Goal: Task Accomplishment & Management: Use online tool/utility

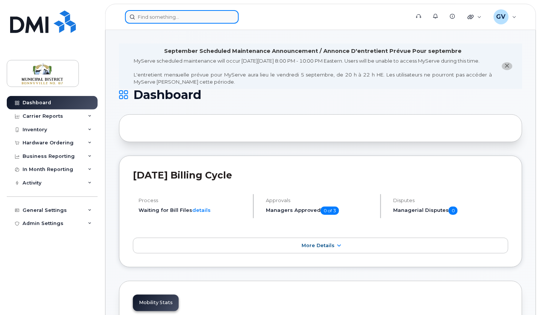
click at [166, 17] on input at bounding box center [182, 17] width 114 height 14
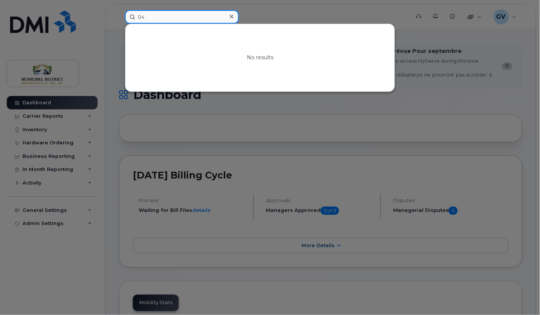
type input "0"
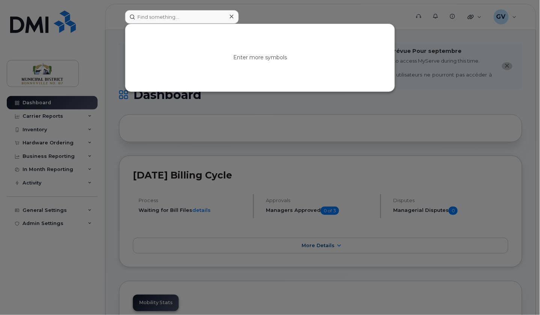
click at [29, 107] on div at bounding box center [270, 157] width 540 height 315
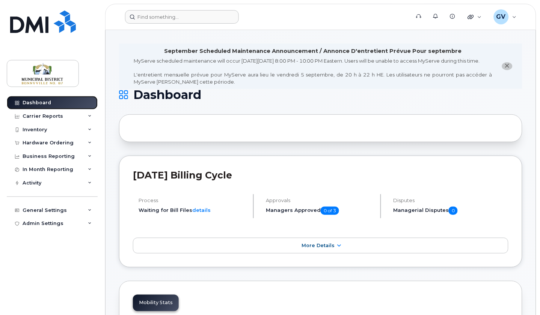
click at [33, 104] on div "Dashboard" at bounding box center [37, 103] width 29 height 6
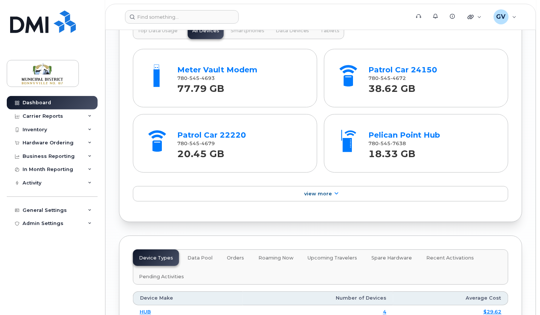
scroll to position [986, 0]
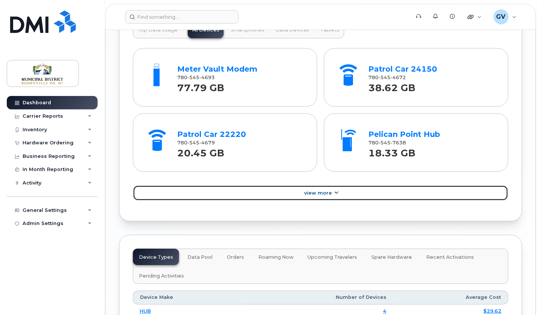
click at [326, 196] on span "View More" at bounding box center [318, 193] width 28 height 6
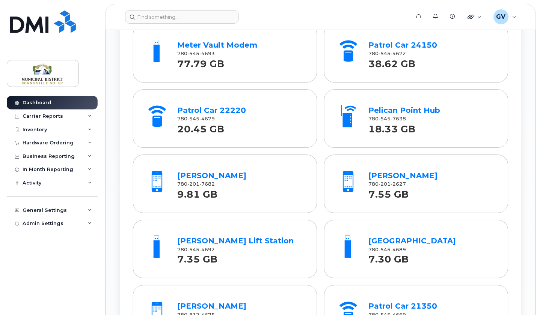
scroll to position [1014, 0]
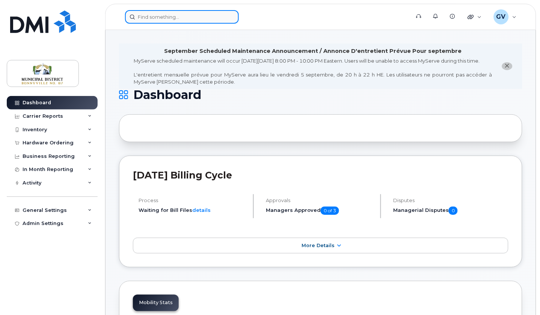
click at [154, 14] on input at bounding box center [182, 17] width 114 height 14
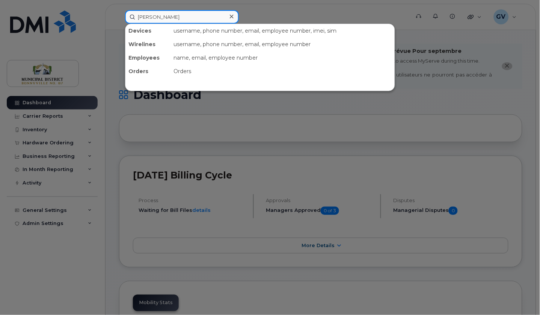
type input "sherry"
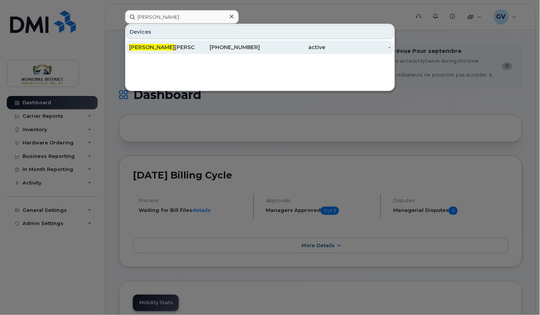
click at [166, 44] on div "Sherry Mcginnis" at bounding box center [161, 48] width 65 height 8
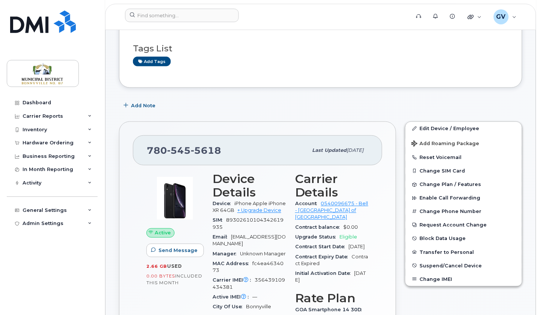
scroll to position [104, 0]
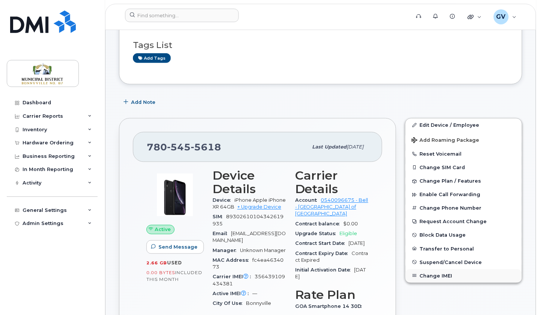
click at [443, 277] on button "Change IMEI" at bounding box center [463, 277] width 116 height 14
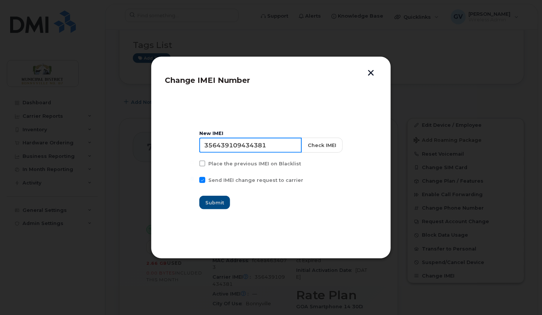
click at [255, 144] on input "356439109434381" at bounding box center [250, 145] width 102 height 15
paste input "2502309066933"
type input "352502309066933"
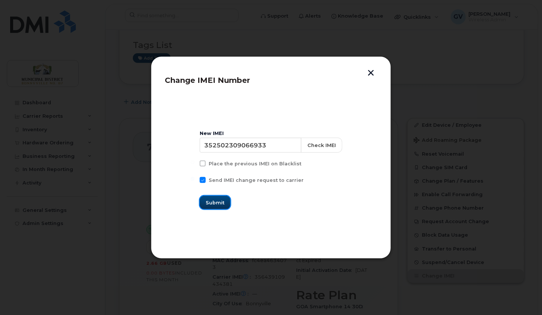
click at [224, 203] on span "Submit" at bounding box center [215, 202] width 19 height 7
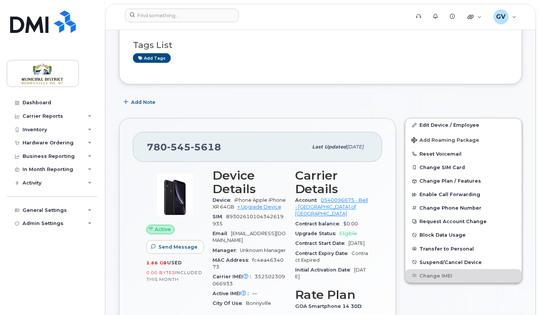
scroll to position [0, 0]
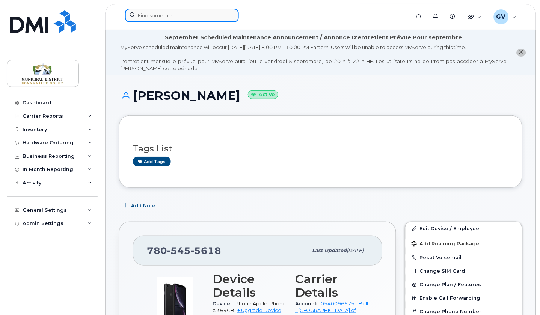
click at [155, 15] on input at bounding box center [182, 16] width 114 height 14
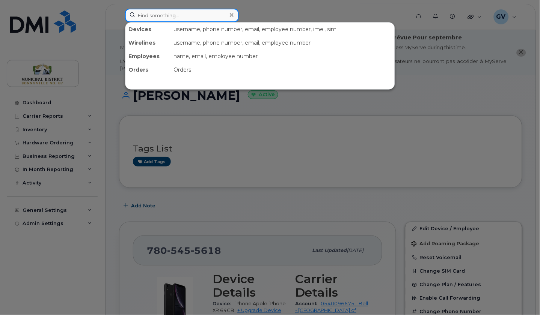
click at [155, 15] on input at bounding box center [182, 16] width 114 height 14
type input "brad"
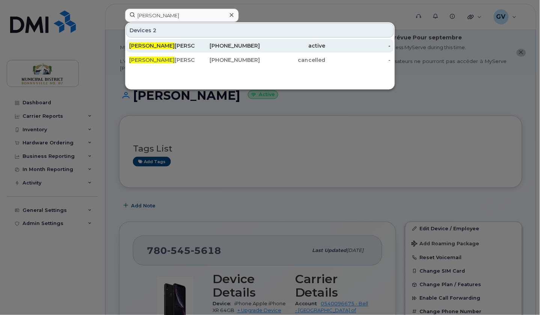
click at [154, 42] on div "Brad Ollen" at bounding box center [161, 46] width 65 height 14
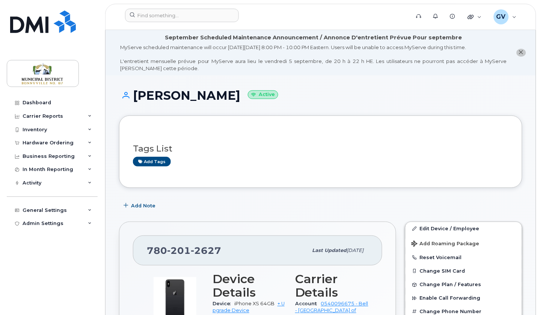
scroll to position [118, 0]
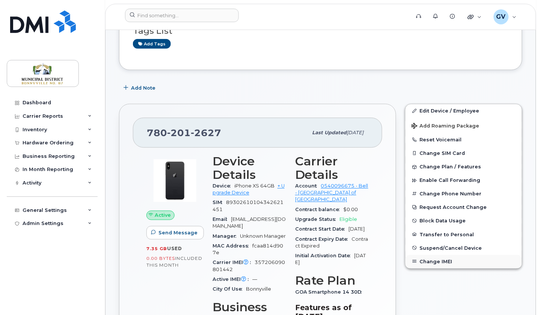
click at [440, 262] on button "Change IMEI" at bounding box center [463, 262] width 116 height 14
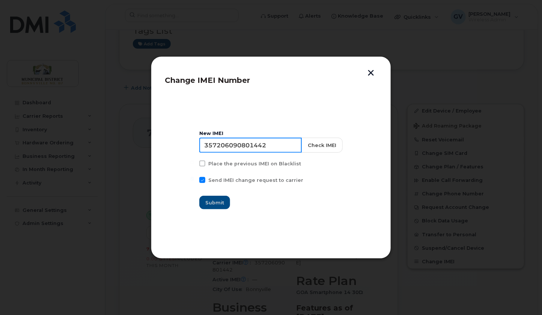
click at [251, 147] on input "357206090801442" at bounding box center [250, 145] width 102 height 15
paste input "0417990315428"
type input "350417990315428"
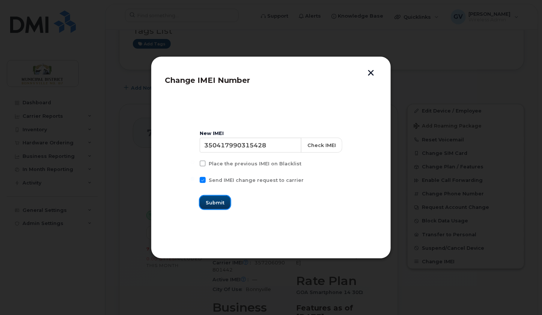
click at [224, 202] on span "Submit" at bounding box center [215, 202] width 19 height 7
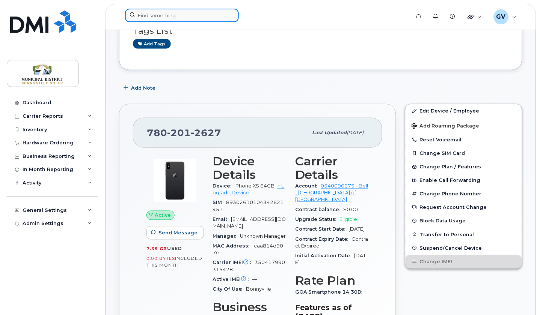
click at [184, 18] on input at bounding box center [182, 16] width 114 height 14
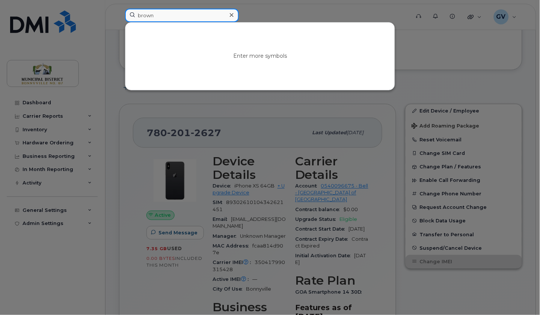
type input "brown"
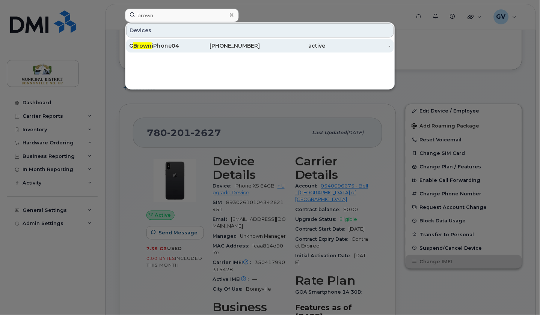
click at [163, 45] on div "G Brown iPhone04" at bounding box center [161, 46] width 65 height 8
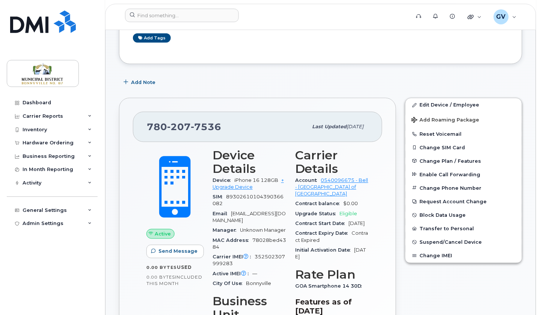
scroll to position [195, 0]
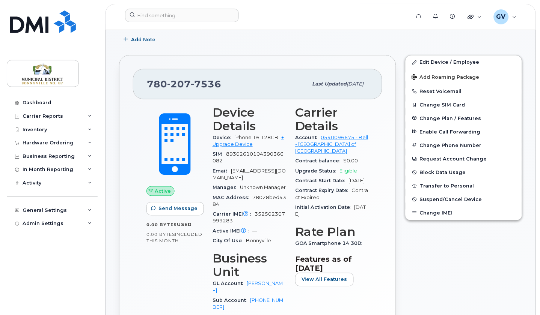
click at [258, 152] on span "89302610104390366082" at bounding box center [247, 158] width 71 height 12
click at [184, 14] on input at bounding box center [182, 16] width 114 height 14
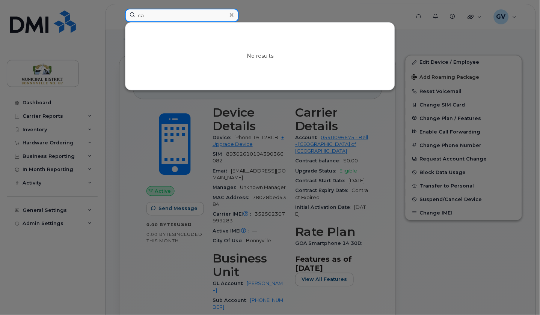
type input "c"
type input "P"
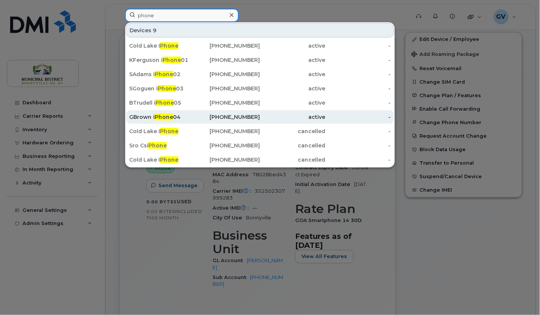
scroll to position [111, 0]
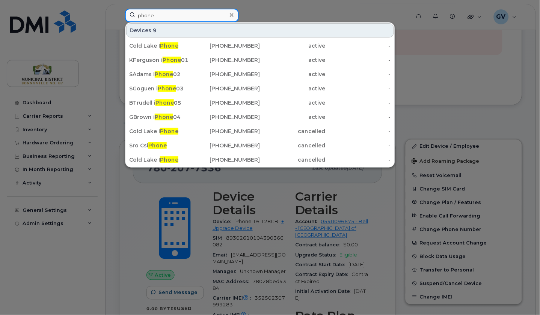
type input "phone"
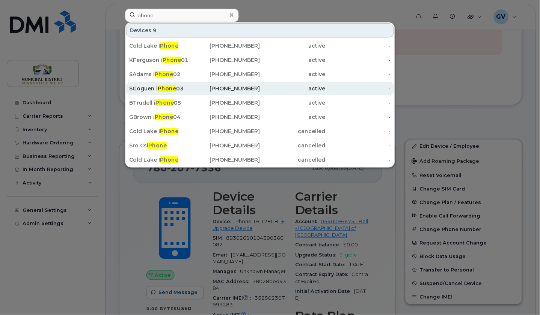
click at [168, 89] on span "Phone" at bounding box center [167, 88] width 18 height 7
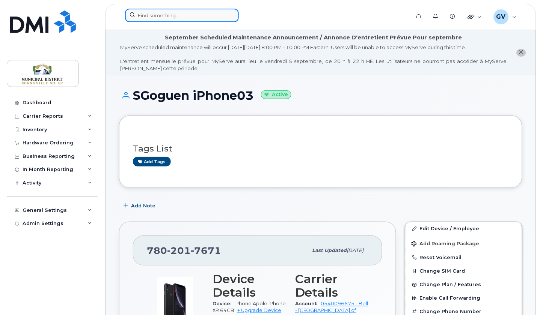
click at [184, 14] on input at bounding box center [182, 16] width 114 height 14
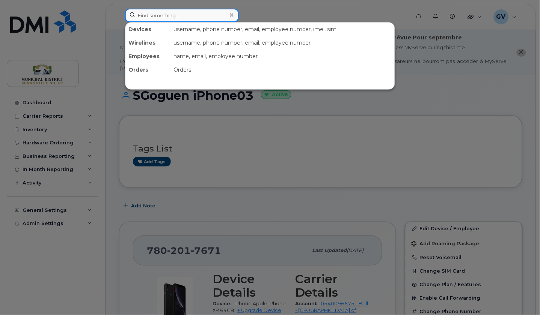
type input "P"
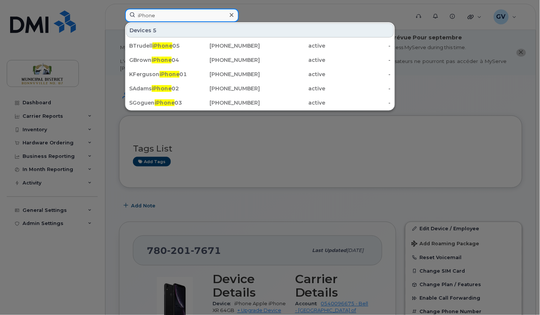
type input "iPhone"
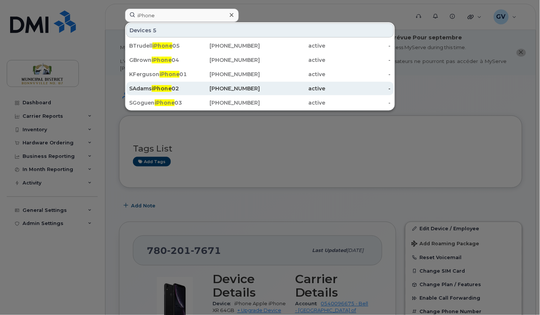
click at [167, 87] on span "iPhone" at bounding box center [162, 88] width 20 height 7
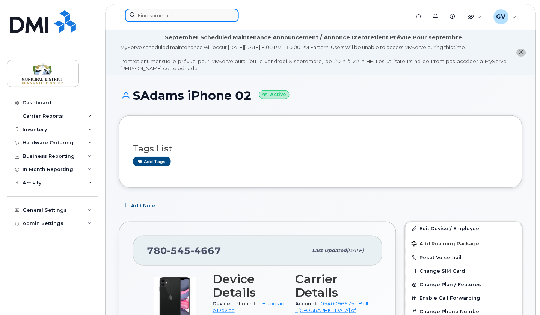
click at [177, 14] on input at bounding box center [182, 16] width 114 height 14
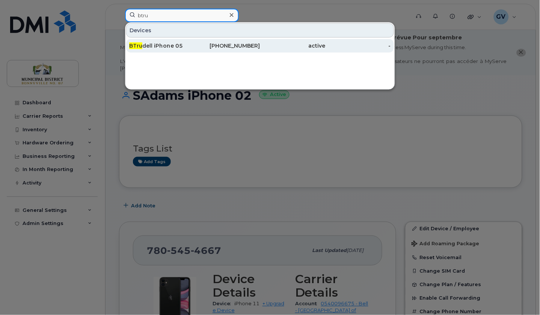
type input "btru"
click at [169, 44] on div "BTru dell iPhone 05" at bounding box center [161, 46] width 65 height 8
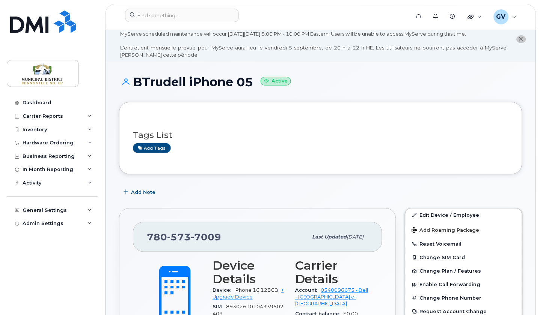
scroll to position [185, 0]
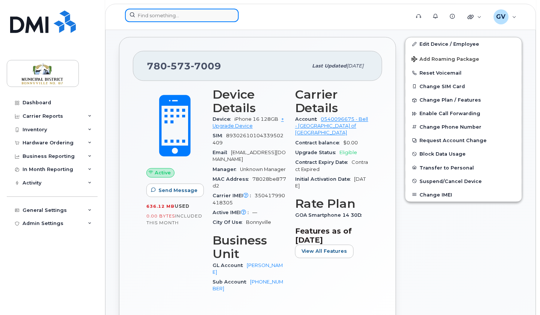
click at [188, 14] on input at bounding box center [182, 16] width 114 height 14
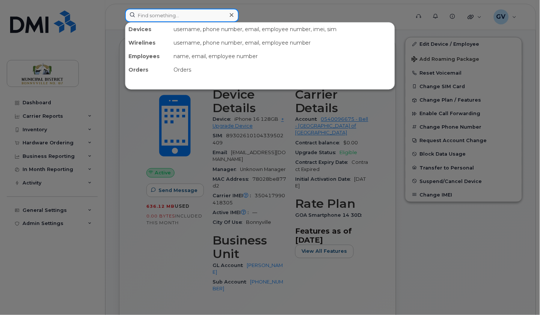
click at [188, 14] on input at bounding box center [182, 16] width 114 height 14
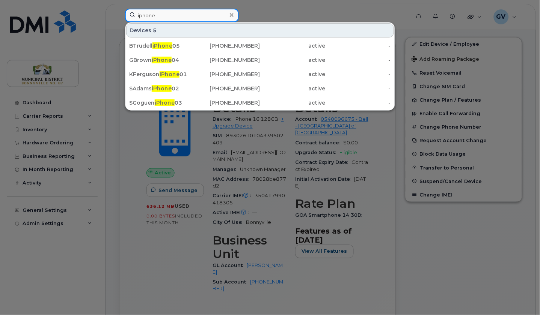
type input "iphone"
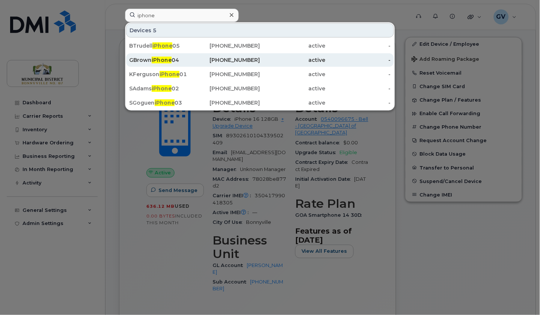
click at [149, 58] on div "GBrown iPhone 04" at bounding box center [161, 60] width 65 height 8
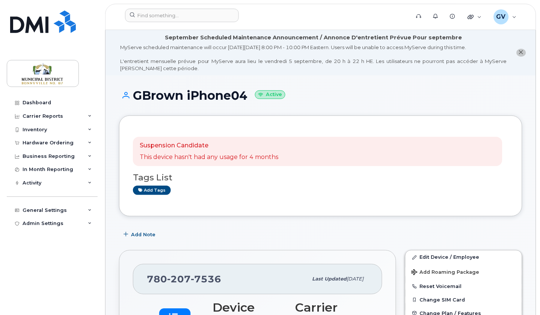
scroll to position [185, 0]
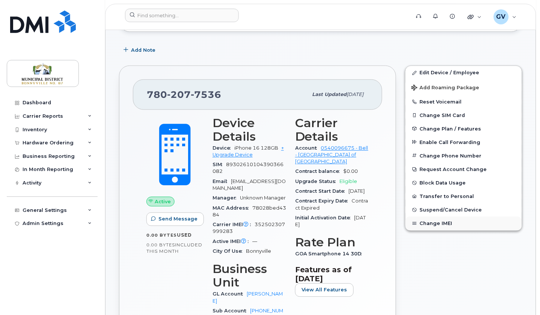
click at [441, 227] on button "Change IMEI" at bounding box center [463, 224] width 116 height 14
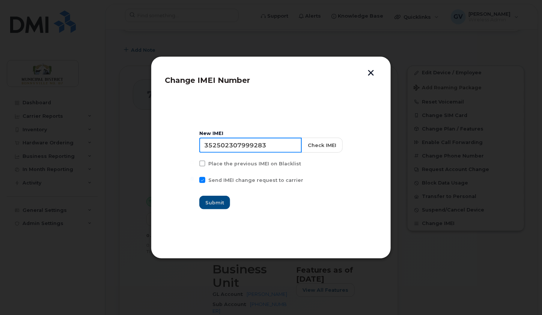
click at [268, 144] on input "352502307999283" at bounding box center [250, 145] width 102 height 15
paste input "352502306883264"
type input "352502306883264"
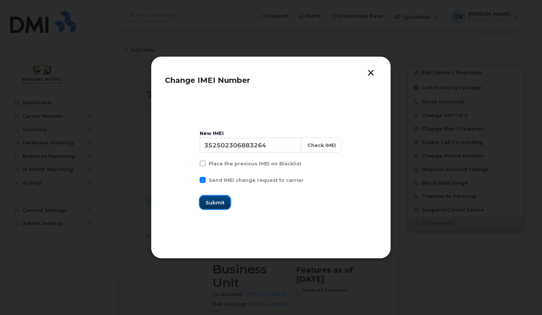
click at [224, 200] on span "Submit" at bounding box center [215, 202] width 19 height 7
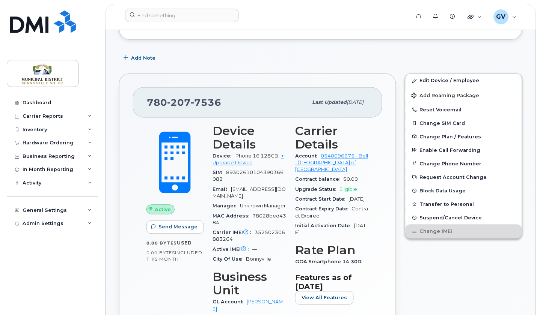
scroll to position [54, 0]
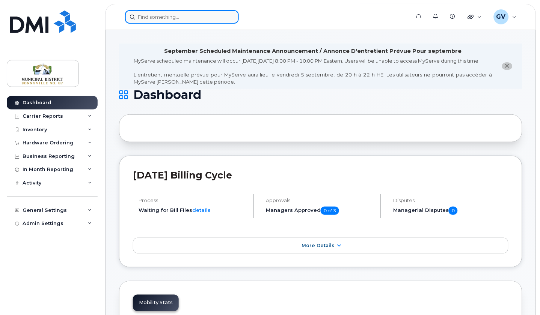
click at [180, 20] on input at bounding box center [182, 17] width 114 height 14
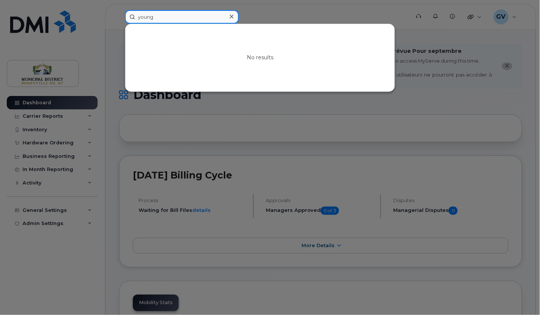
drag, startPoint x: 175, startPoint y: 19, endPoint x: 105, endPoint y: 16, distance: 69.9
click at [119, 16] on div "young No results" at bounding box center [265, 17] width 292 height 14
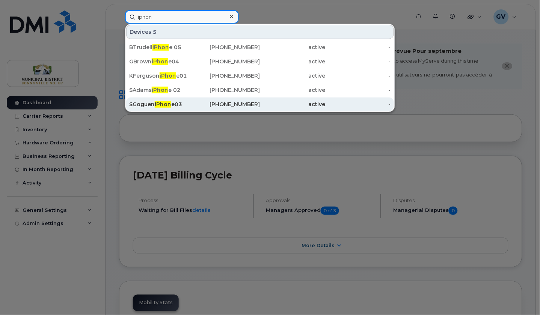
type input "iphon"
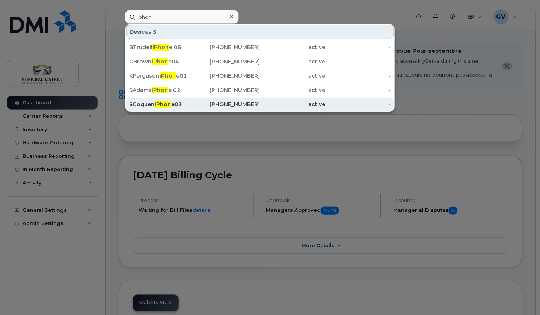
click at [162, 102] on span "iPhon" at bounding box center [163, 104] width 17 height 7
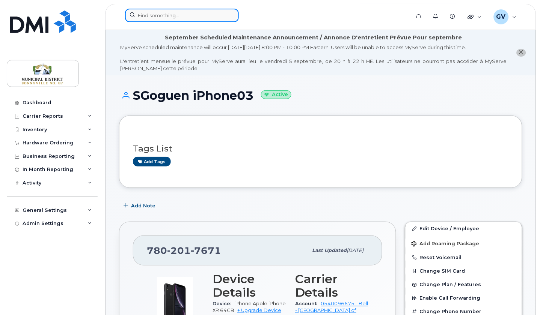
click at [187, 17] on input at bounding box center [182, 16] width 114 height 14
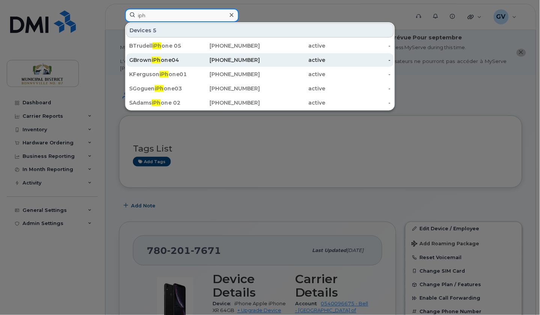
type input "iph"
click at [172, 58] on div "GBrown iPh one04" at bounding box center [161, 60] width 65 height 8
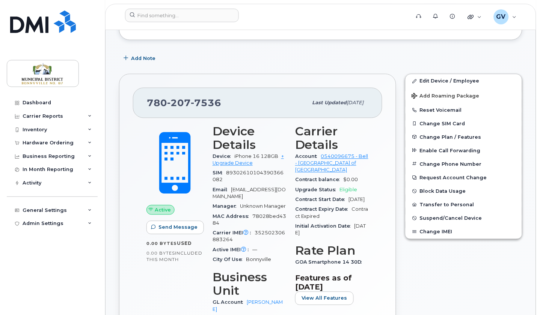
scroll to position [219, 0]
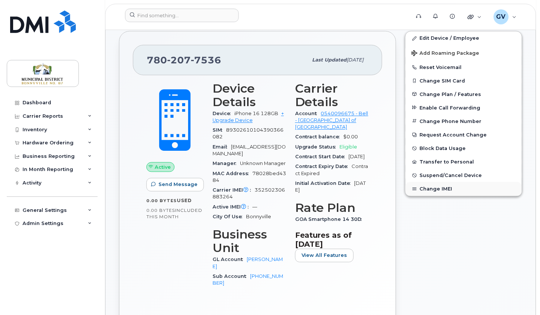
click at [441, 193] on button "Change IMEI" at bounding box center [463, 189] width 116 height 14
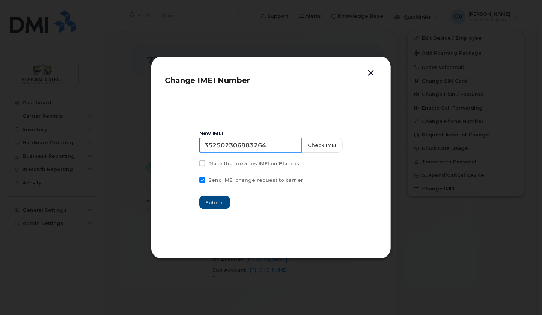
click at [258, 145] on input "352502306883264" at bounding box center [250, 145] width 102 height 15
paste input "7999283"
type input "352502307999283"
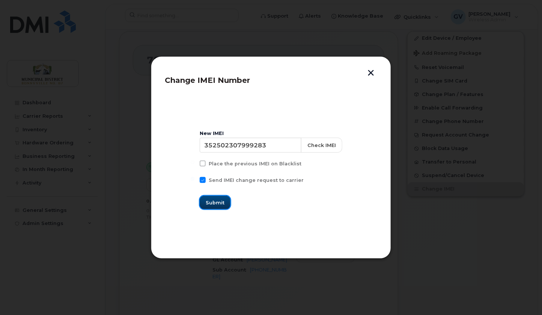
click at [224, 199] on span "Submit" at bounding box center [215, 202] width 19 height 7
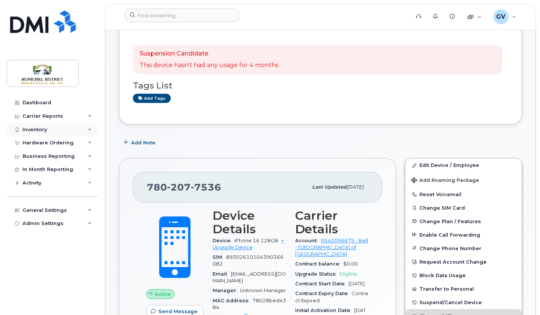
scroll to position [0, 0]
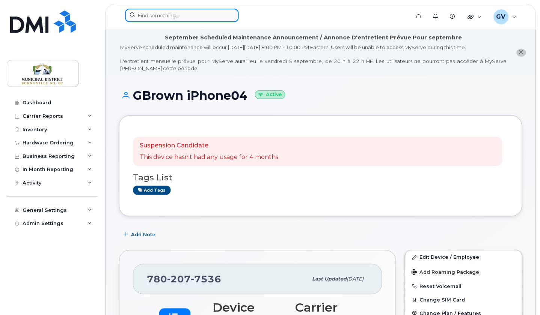
click at [172, 14] on input at bounding box center [182, 16] width 114 height 14
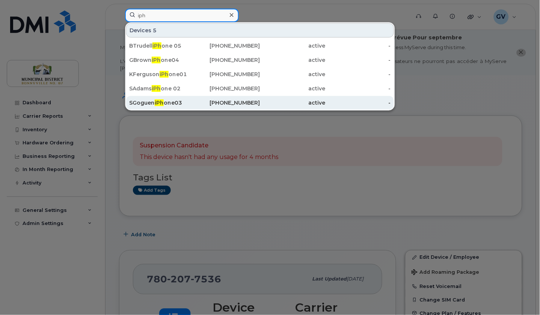
type input "iph"
click at [172, 101] on div "SGoguen iPh one03" at bounding box center [161, 103] width 65 height 8
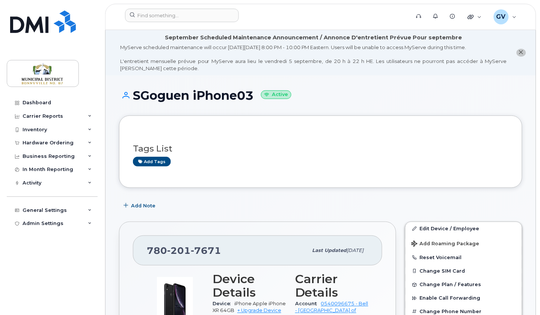
scroll to position [145, 0]
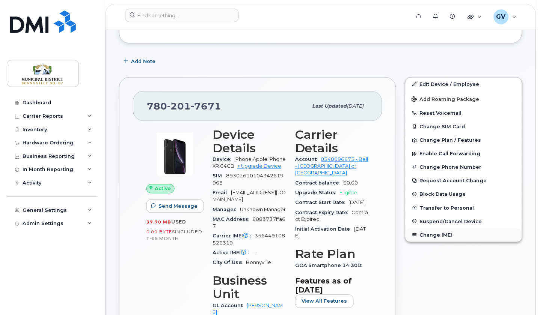
click at [445, 237] on button "Change IMEI" at bounding box center [463, 236] width 116 height 14
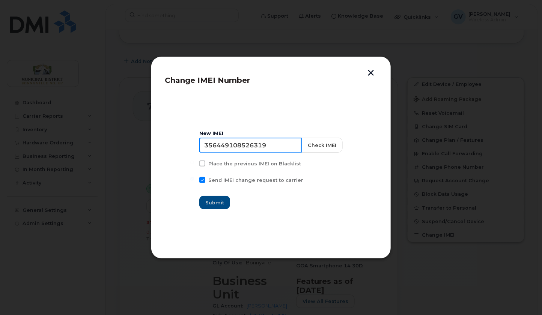
click at [258, 145] on input "356449108526319" at bounding box center [250, 145] width 102 height 15
paste input "2502306883264"
type input "352502306883264"
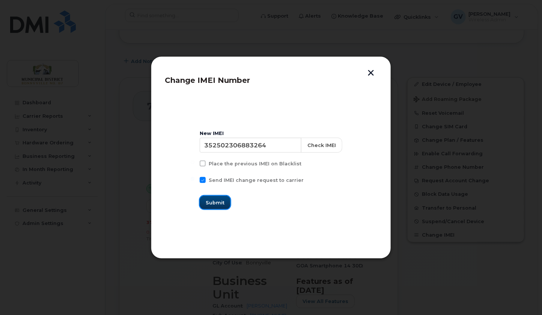
click at [224, 200] on span "Submit" at bounding box center [215, 202] width 19 height 7
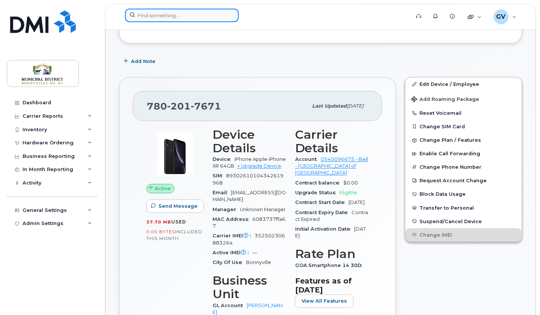
click at [182, 16] on input at bounding box center [182, 16] width 114 height 14
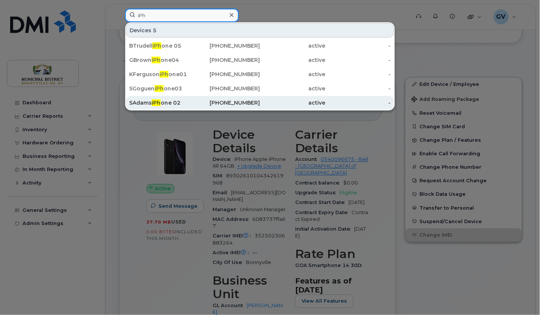
type input "iPh"
click at [178, 102] on div "SAdams iPh one 02" at bounding box center [161, 103] width 65 height 8
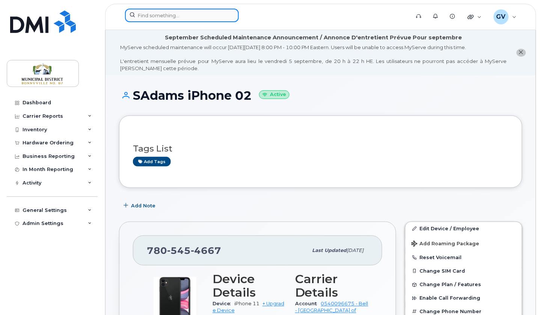
click at [172, 21] on input at bounding box center [182, 16] width 114 height 14
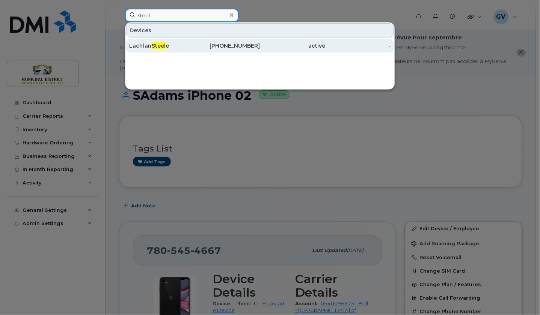
type input "steel"
click at [166, 41] on div "Lachlan Steel e" at bounding box center [161, 46] width 65 height 14
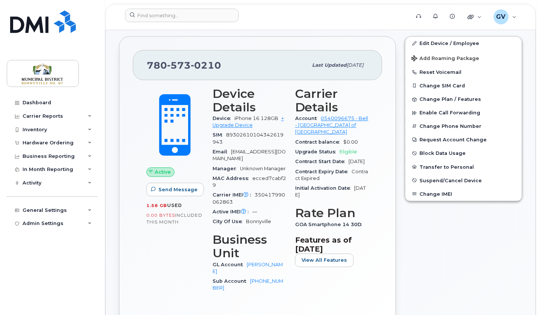
scroll to position [191, 0]
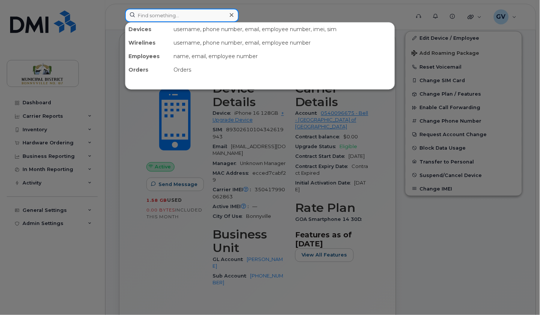
click at [173, 19] on input at bounding box center [182, 16] width 114 height 14
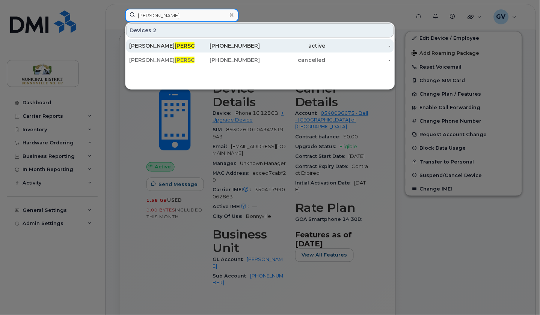
type input "[PERSON_NAME]"
click at [163, 40] on div "[PERSON_NAME]" at bounding box center [161, 46] width 65 height 14
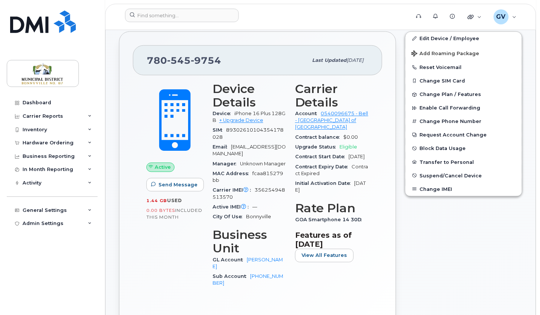
scroll to position [196, 0]
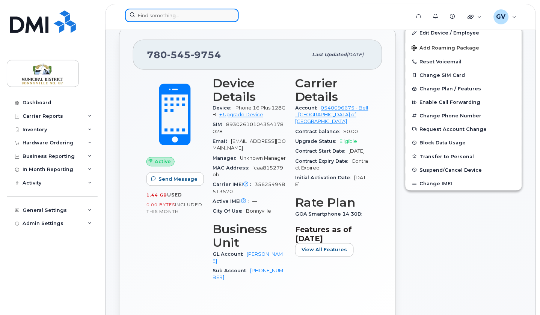
click at [185, 18] on input at bounding box center [182, 16] width 114 height 14
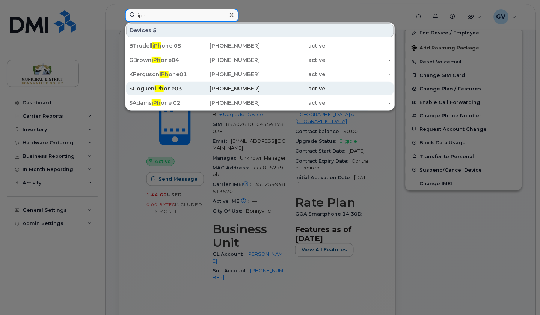
type input "iph"
click at [170, 86] on div "SGoguen iPh one03" at bounding box center [161, 89] width 65 height 8
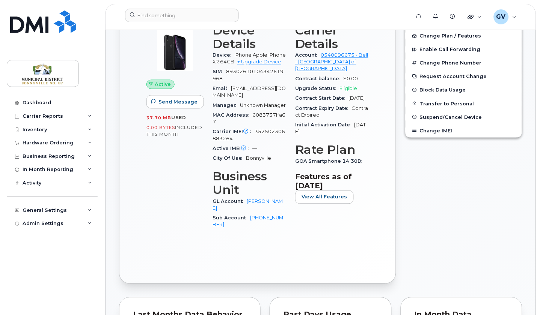
scroll to position [238, 0]
